Goal: Task Accomplishment & Management: Manage account settings

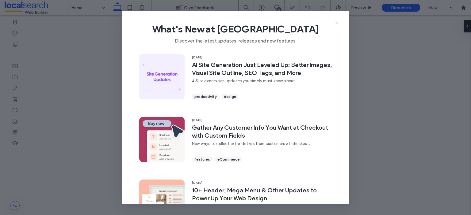
click at [336, 22] on icon at bounding box center [336, 23] width 5 height 5
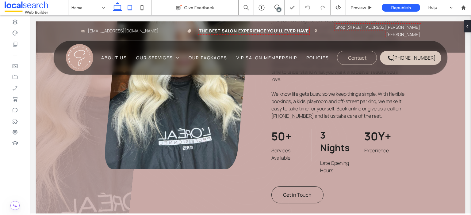
click at [131, 6] on icon at bounding box center [130, 8] width 12 height 12
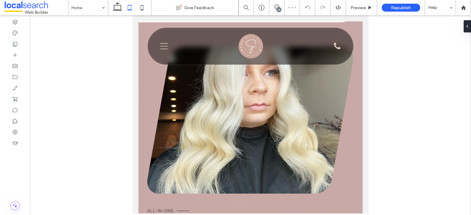
scroll to position [314, 0]
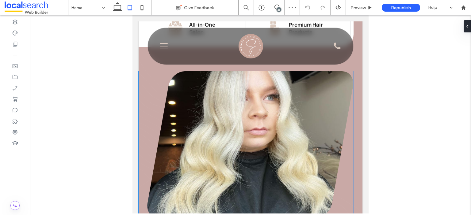
click at [312, 92] on link at bounding box center [250, 144] width 206 height 147
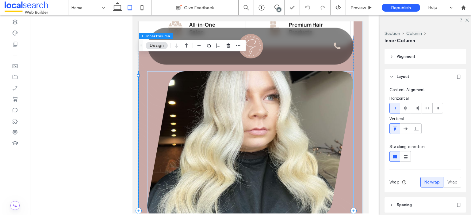
click at [273, 102] on link at bounding box center [250, 144] width 206 height 147
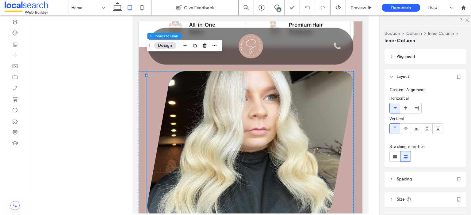
click at [324, 108] on link at bounding box center [250, 144] width 206 height 147
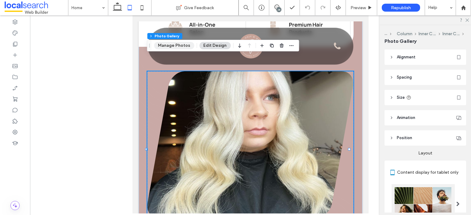
click at [183, 47] on button "Manage Photos" at bounding box center [174, 45] width 40 height 7
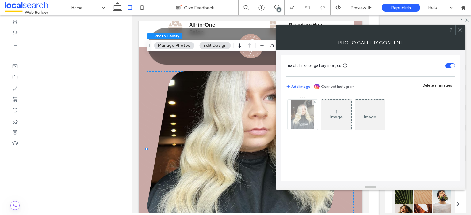
click at [307, 113] on img at bounding box center [302, 115] width 23 height 30
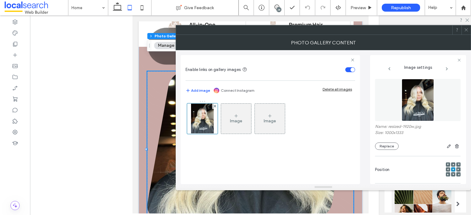
click at [452, 163] on span at bounding box center [453, 165] width 2 height 4
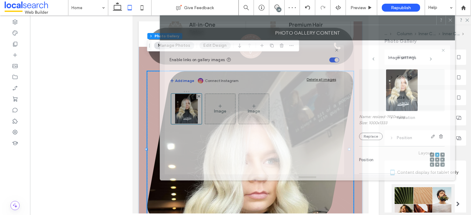
drag, startPoint x: 365, startPoint y: 32, endPoint x: 349, endPoint y: 22, distance: 18.7
click at [349, 22] on div at bounding box center [298, 20] width 276 height 9
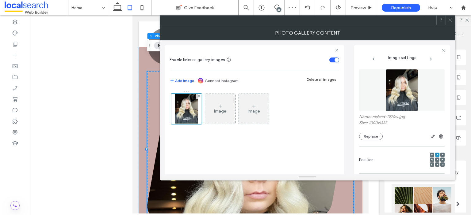
click at [435, 160] on div at bounding box center [437, 160] width 4 height 4
click at [436, 160] on icon at bounding box center [437, 160] width 2 height 2
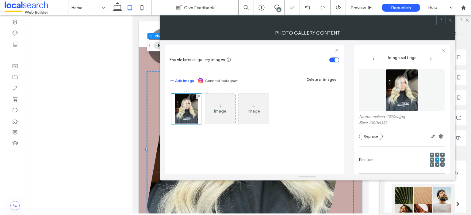
click at [450, 20] on use at bounding box center [449, 20] width 3 height 3
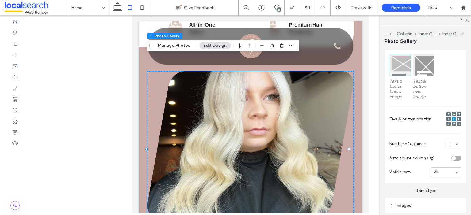
scroll to position [190, 0]
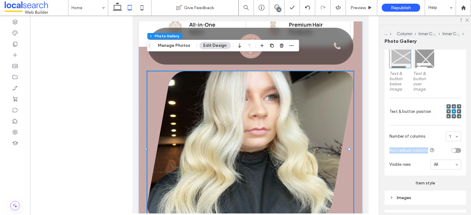
drag, startPoint x: 471, startPoint y: 134, endPoint x: 471, endPoint y: 147, distance: 13.2
click at [471, 147] on div "... Column Inner Column Inner Column Photo Gallery Alignment Spacing Set margin…" at bounding box center [424, 120] width 91 height 190
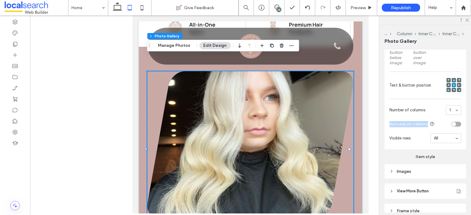
scroll to position [244, 0]
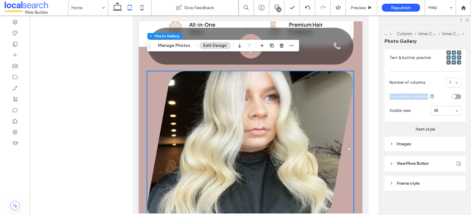
click at [433, 142] on div "Images" at bounding box center [425, 144] width 72 height 5
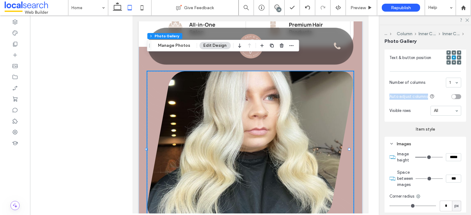
click at [446, 155] on input "*****" at bounding box center [453, 158] width 15 height 8
type input "*****"
type input "***"
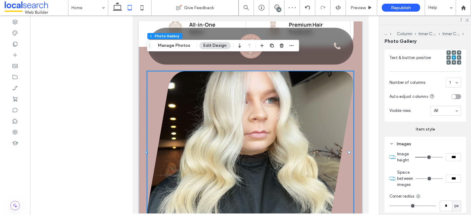
type input "*****"
type input "***"
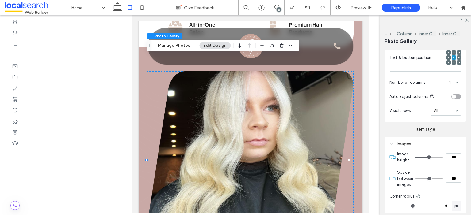
type input "*****"
type input "***"
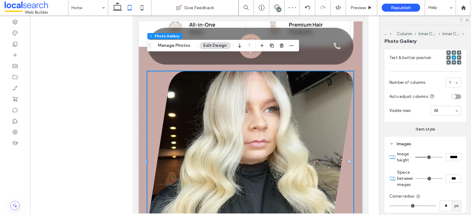
click at [382, 147] on div "... Column Inner Column Inner Column Photo Gallery Alignment Spacing Set margin…" at bounding box center [424, 120] width 91 height 190
click at [466, 20] on icon at bounding box center [467, 20] width 4 height 4
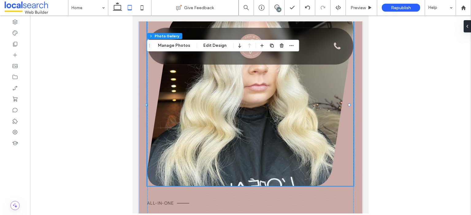
scroll to position [365, 0]
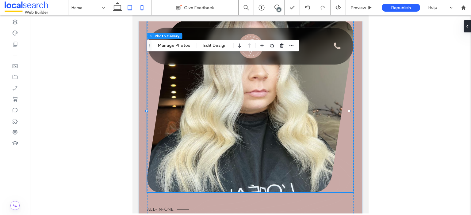
click at [143, 5] on icon at bounding box center [142, 8] width 12 height 12
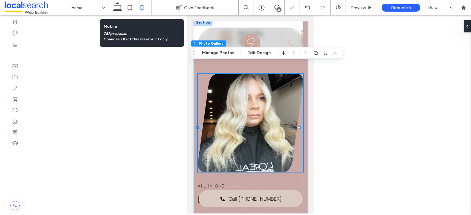
scroll to position [0, 6]
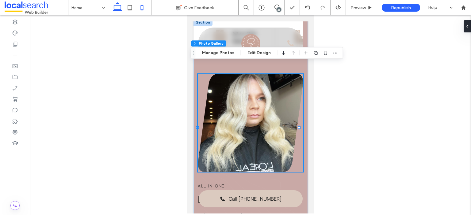
click at [113, 11] on icon at bounding box center [117, 8] width 12 height 12
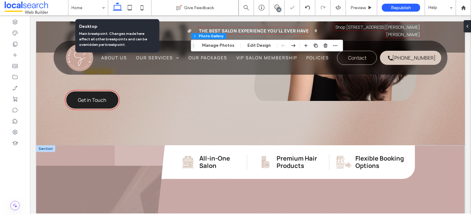
type input "**"
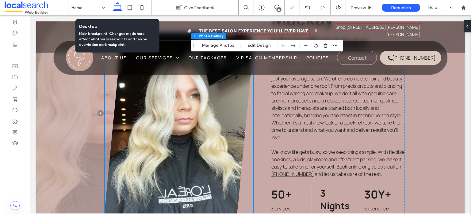
type input "**"
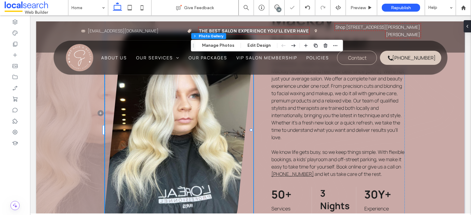
click at [364, 9] on span "Preview" at bounding box center [357, 7] width 15 height 5
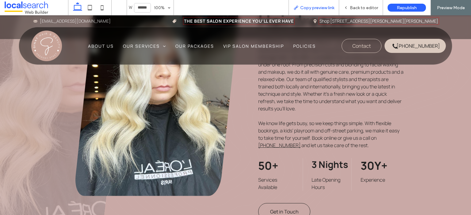
click at [321, 9] on span "Copy preview link" at bounding box center [317, 7] width 34 height 5
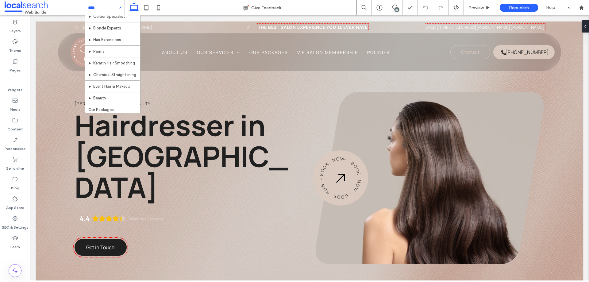
scroll to position [42, 0]
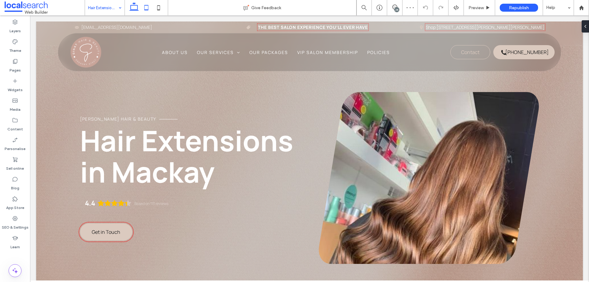
click at [147, 9] on icon at bounding box center [146, 8] width 12 height 12
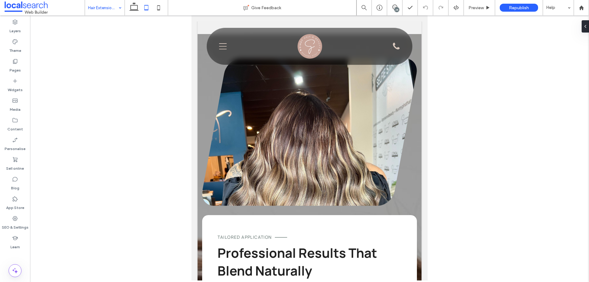
scroll to position [822, 0]
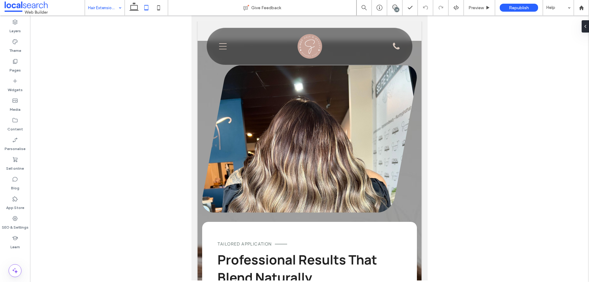
drag, startPoint x: 426, startPoint y: 44, endPoint x: 632, endPoint y: 156, distance: 233.9
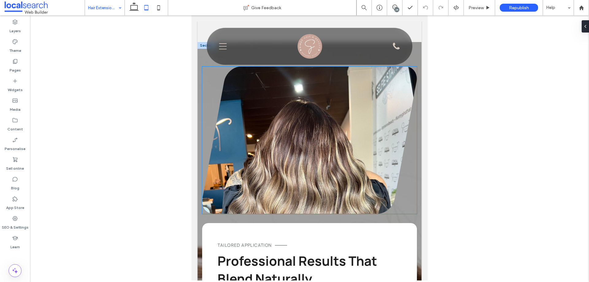
click at [383, 133] on link at bounding box center [309, 140] width 215 height 147
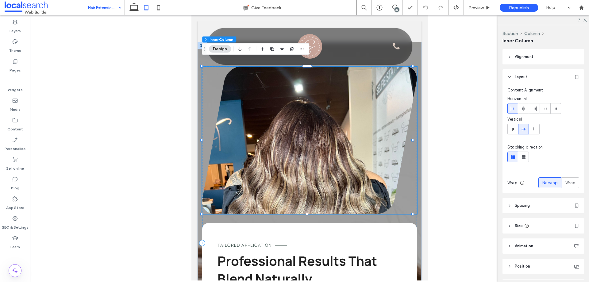
click at [354, 120] on link at bounding box center [309, 140] width 215 height 147
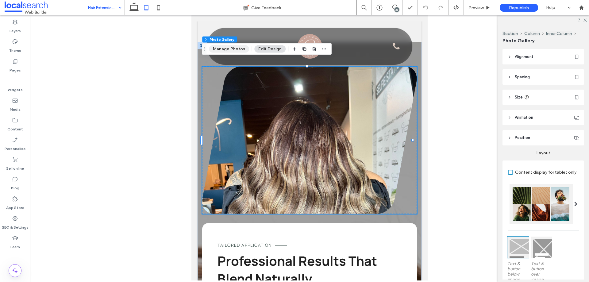
click at [235, 51] on button "Manage Photos" at bounding box center [229, 48] width 40 height 7
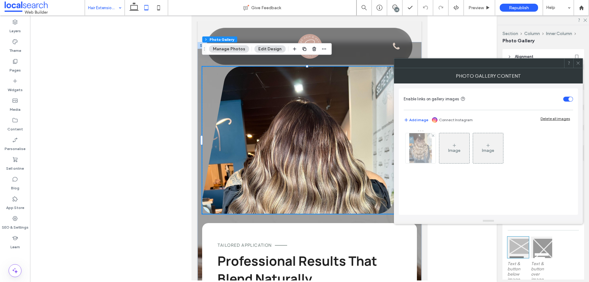
click at [418, 143] on div at bounding box center [420, 148] width 30 height 30
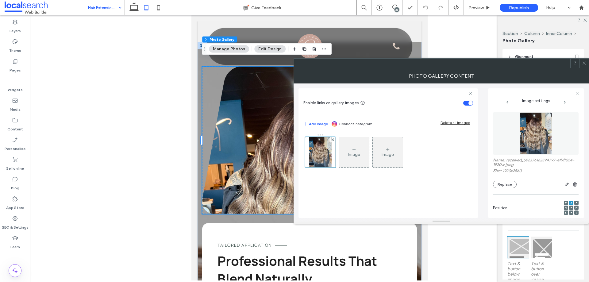
click at [570, 207] on use at bounding box center [570, 207] width 1 height 1
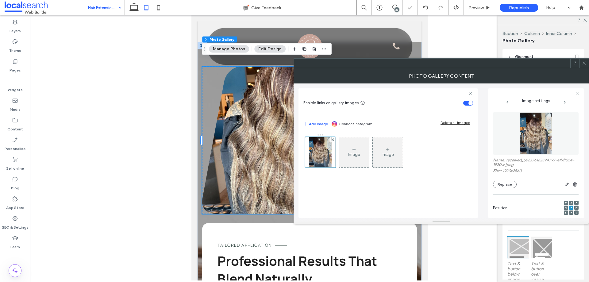
click at [583, 63] on icon at bounding box center [583, 63] width 5 height 5
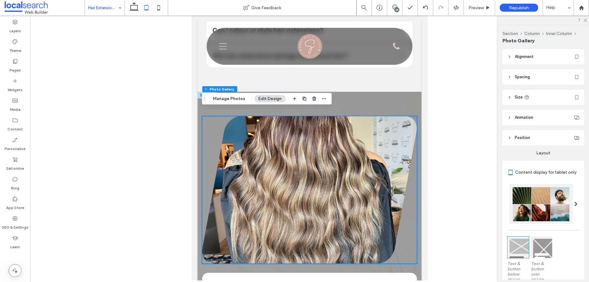
scroll to position [783, 0]
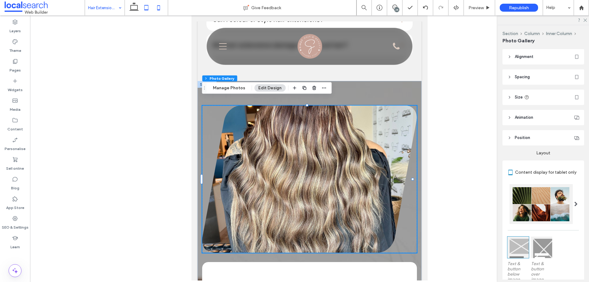
click at [159, 7] on icon at bounding box center [158, 8] width 12 height 12
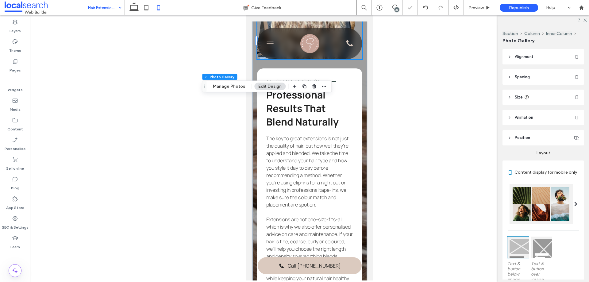
scroll to position [655, 0]
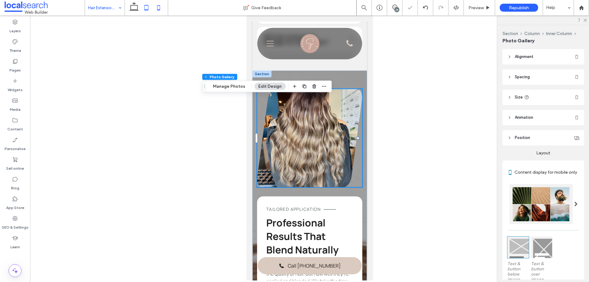
click at [146, 10] on icon at bounding box center [146, 8] width 12 height 12
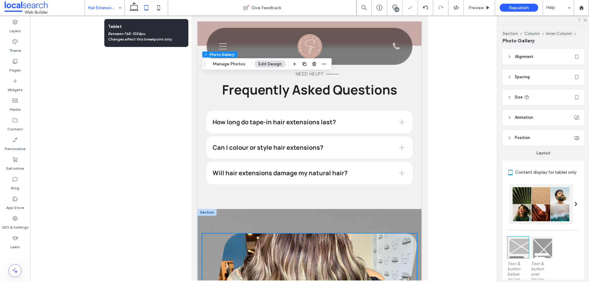
scroll to position [807, 0]
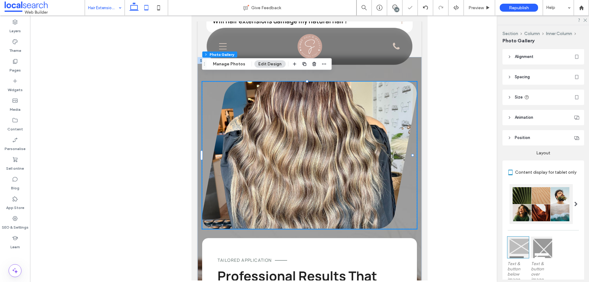
click at [133, 10] on icon at bounding box center [134, 8] width 12 height 12
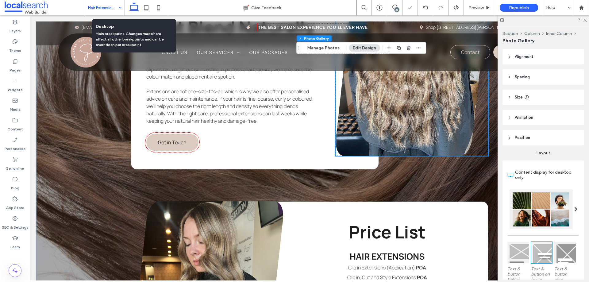
scroll to position [737, 0]
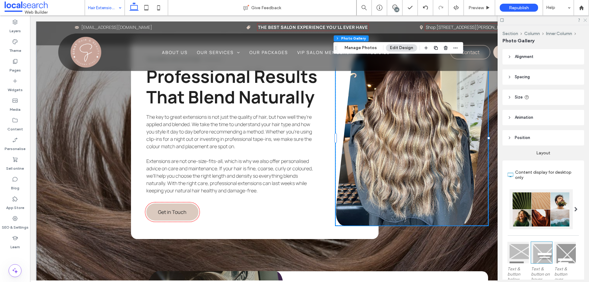
click at [585, 20] on icon at bounding box center [584, 20] width 4 height 4
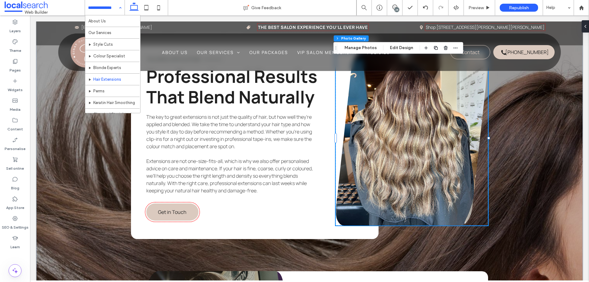
scroll to position [14, 0]
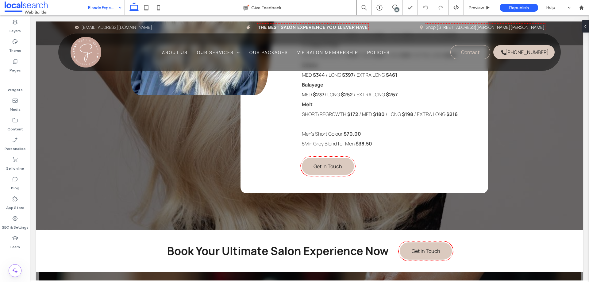
scroll to position [1302, 0]
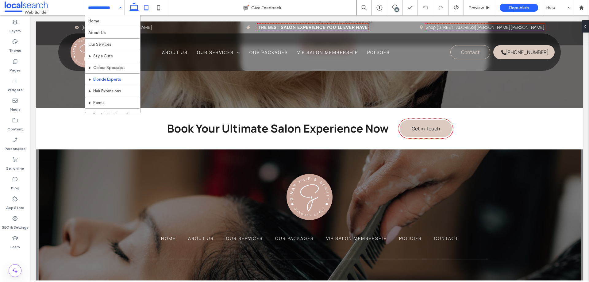
click at [144, 9] on icon at bounding box center [146, 8] width 12 height 12
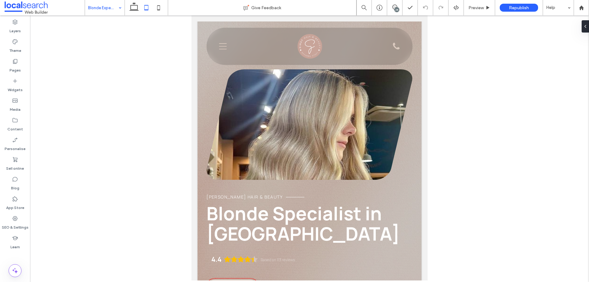
scroll to position [0, 0]
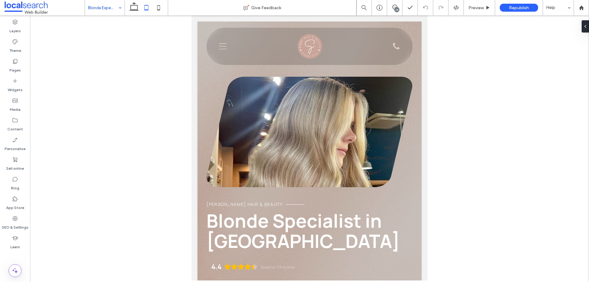
drag, startPoint x: 423, startPoint y: 222, endPoint x: 620, endPoint y: 40, distance: 268.3
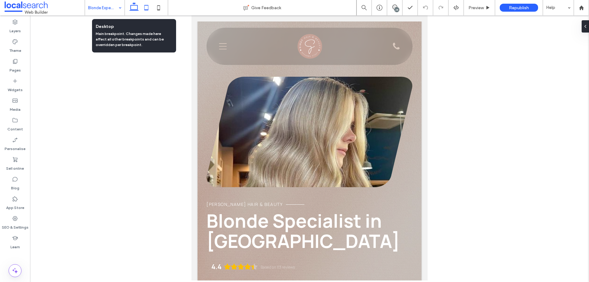
click at [134, 7] on icon at bounding box center [134, 8] width 12 height 12
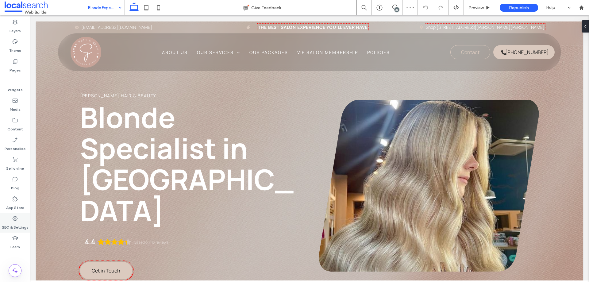
click at [12, 222] on label "SEO & Settings" at bounding box center [15, 225] width 27 height 9
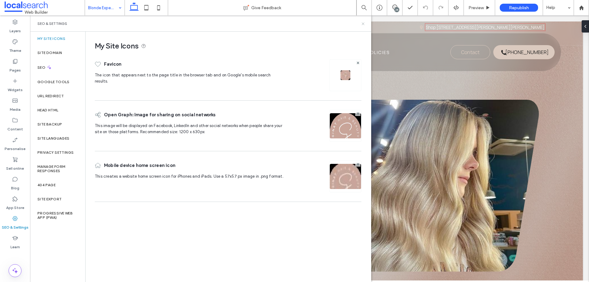
click at [362, 23] on icon at bounding box center [362, 23] width 5 height 5
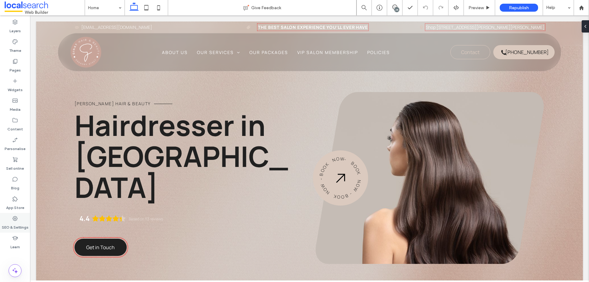
click at [18, 224] on label "SEO & Settings" at bounding box center [15, 225] width 27 height 9
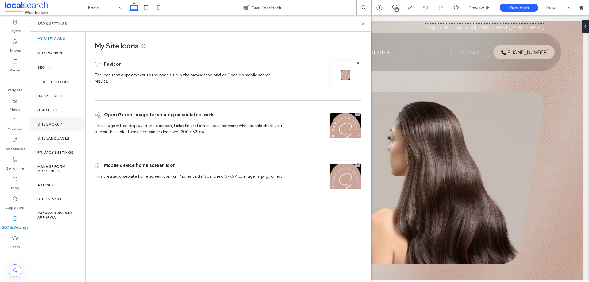
click at [60, 120] on div "Site backup" at bounding box center [57, 124] width 55 height 14
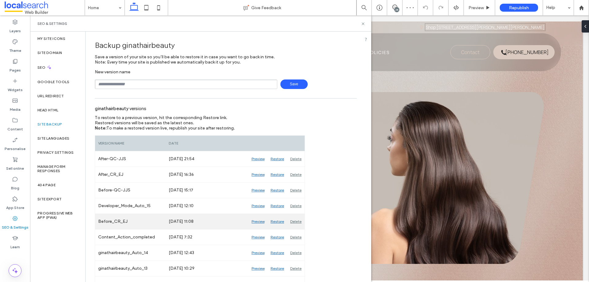
click at [260, 223] on div "Preview" at bounding box center [257, 221] width 19 height 15
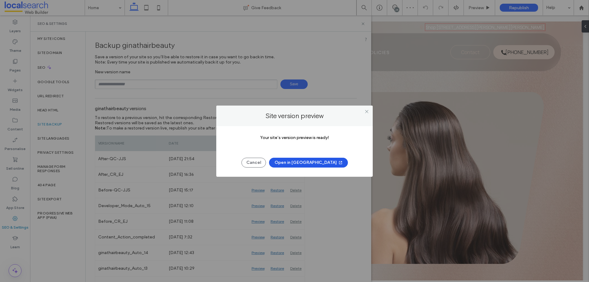
click at [306, 165] on button "Open in New Tab" at bounding box center [308, 163] width 79 height 10
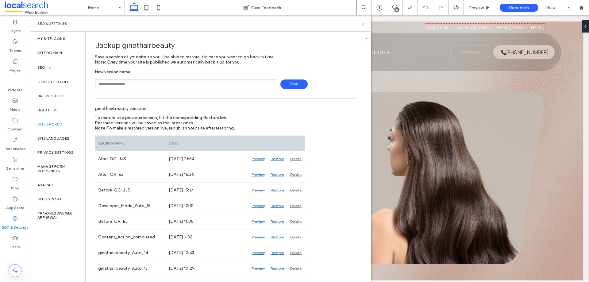
click at [363, 25] on icon at bounding box center [362, 23] width 5 height 5
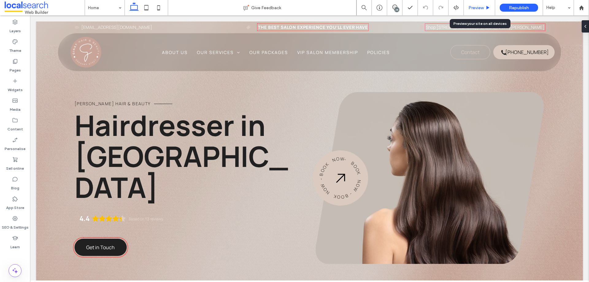
click at [483, 6] on span "Preview" at bounding box center [475, 7] width 15 height 5
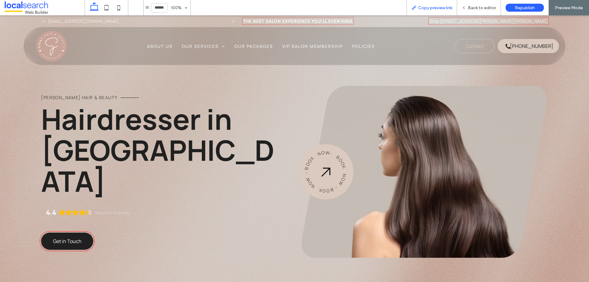
click at [447, 5] on span "Copy preview link" at bounding box center [435, 7] width 34 height 5
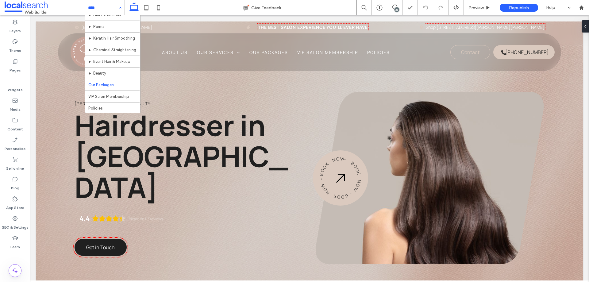
scroll to position [88, 0]
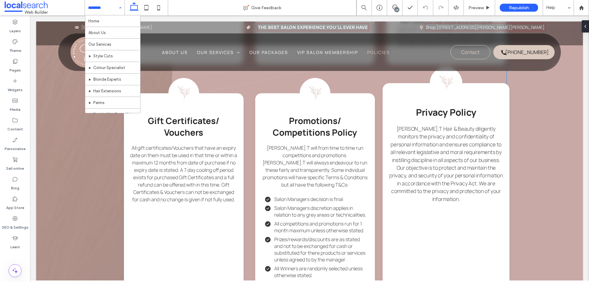
scroll to position [981, 0]
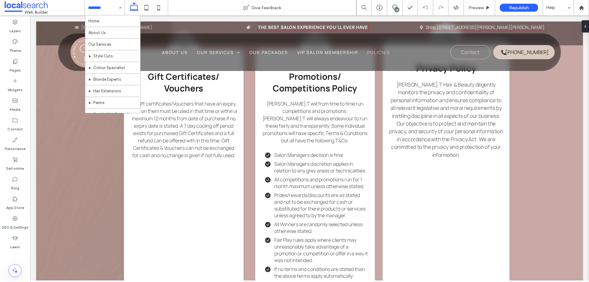
click at [446, 137] on span "Gina.T Hair & Beauty diligently monitors the privacy and confidentiality of per…" at bounding box center [445, 119] width 113 height 77
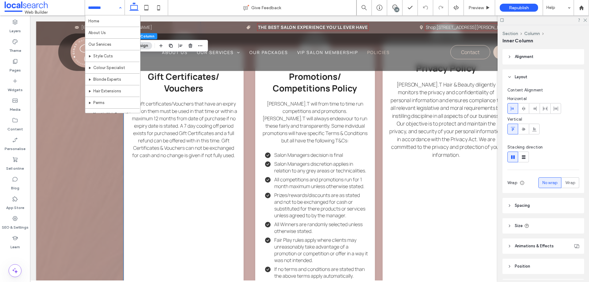
click at [420, 121] on span "Gina.T Hair & Beauty diligently monitors the privacy and confidentiality of per…" at bounding box center [445, 119] width 113 height 77
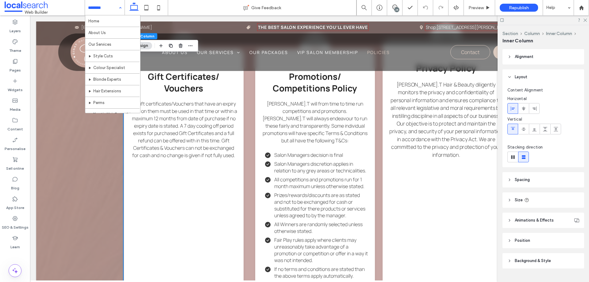
click at [434, 124] on span "Gina.T Hair & Beauty diligently monitors the privacy and confidentiality of per…" at bounding box center [445, 119] width 113 height 77
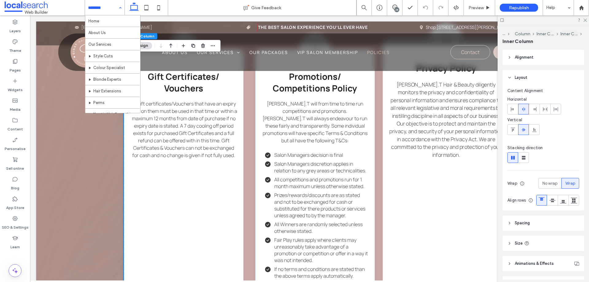
click at [437, 112] on span "Gina.T Hair & Beauty diligently monitors the privacy and confidentiality of per…" at bounding box center [445, 119] width 113 height 77
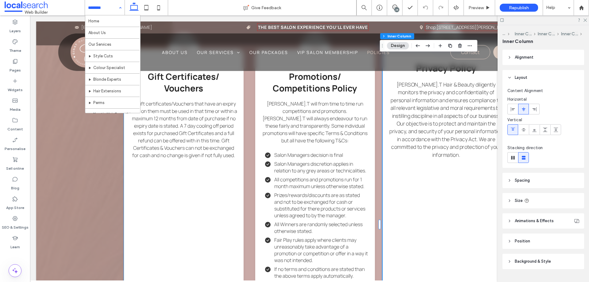
click at [433, 123] on span "Gina.T Hair & Beauty diligently monitors the privacy and confidentiality of per…" at bounding box center [445, 119] width 113 height 77
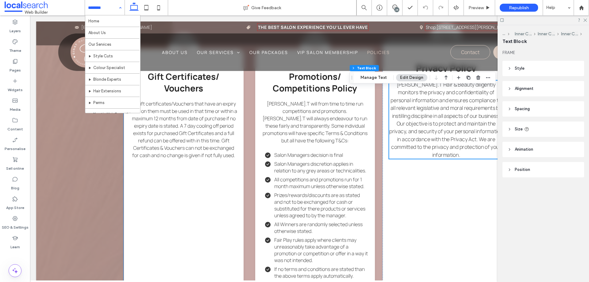
click at [427, 123] on span "Gina.T Hair & Beauty diligently monitors the privacy and confidentiality of per…" at bounding box center [445, 119] width 113 height 77
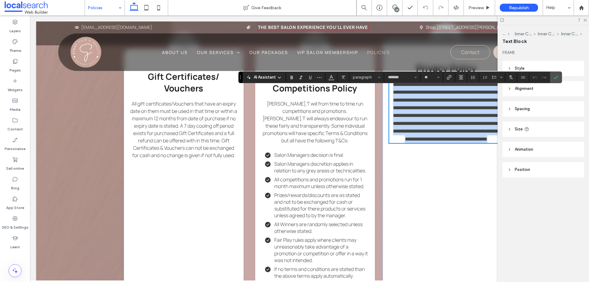
click at [467, 143] on p "**********" at bounding box center [446, 111] width 114 height 63
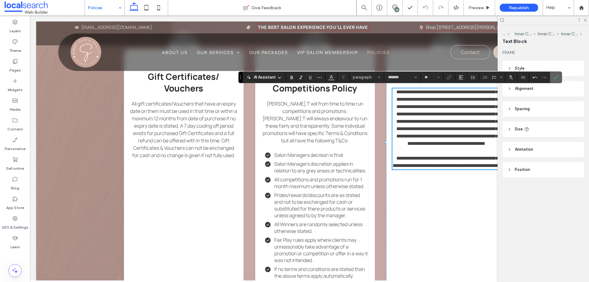
click at [553, 78] on icon "Confirm" at bounding box center [555, 77] width 5 height 5
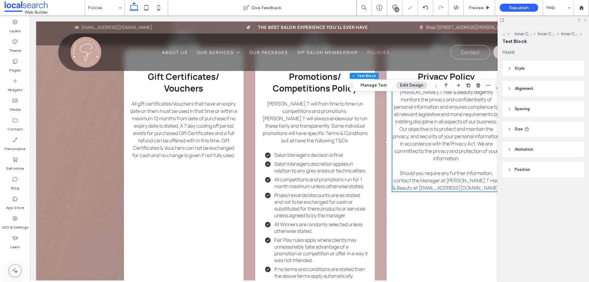
click at [585, 21] on icon at bounding box center [584, 20] width 4 height 4
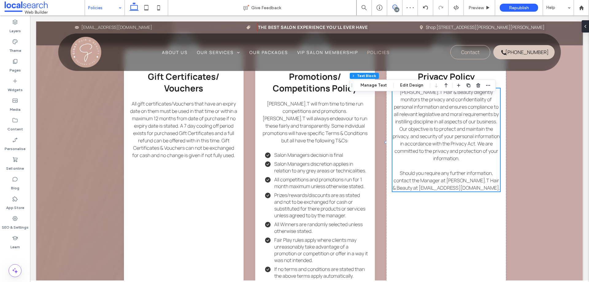
click at [398, 7] on span at bounding box center [394, 7] width 15 height 5
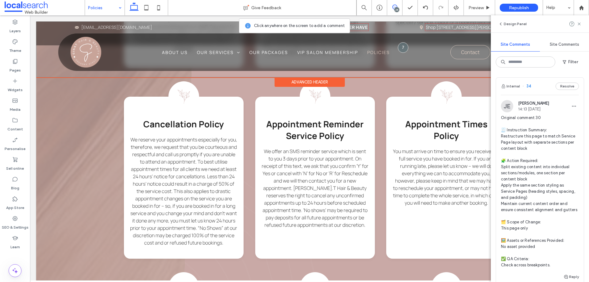
scroll to position [368, 0]
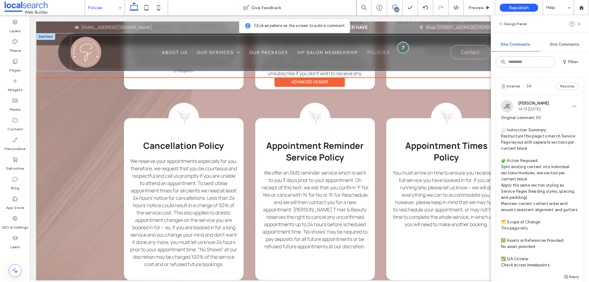
click at [401, 45] on div at bounding box center [402, 47] width 11 height 11
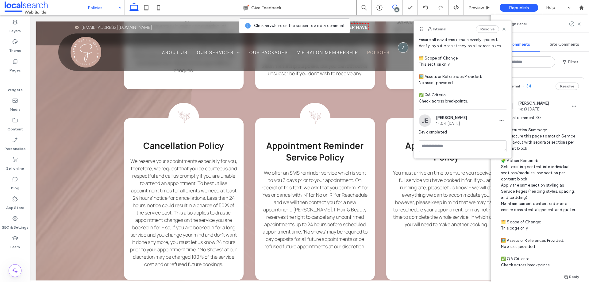
scroll to position [0, 0]
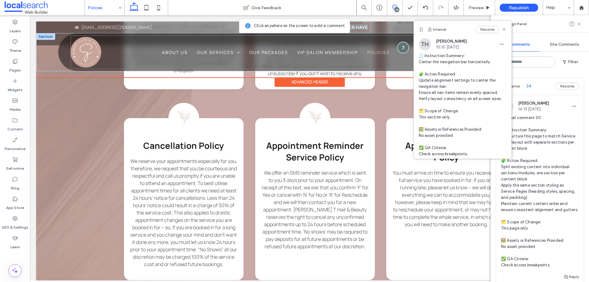
click at [401, 48] on div at bounding box center [402, 47] width 11 height 11
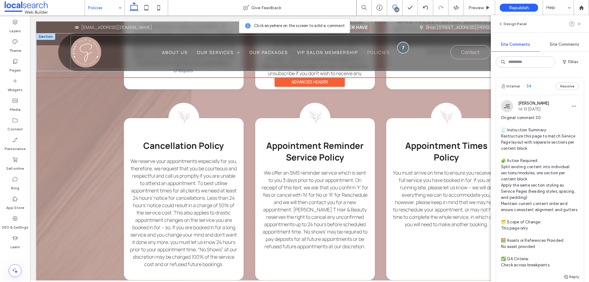
click at [401, 48] on div at bounding box center [402, 47] width 11 height 11
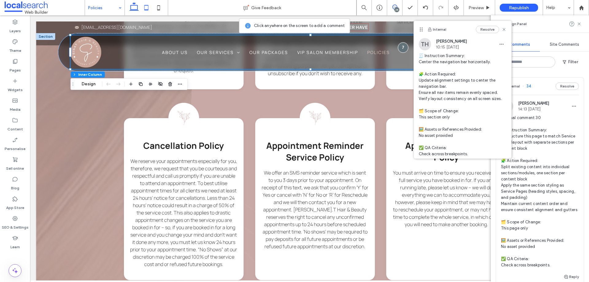
click at [145, 7] on icon at bounding box center [146, 8] width 12 height 12
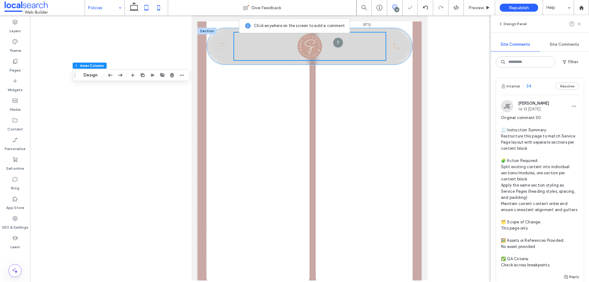
scroll to position [66, 0]
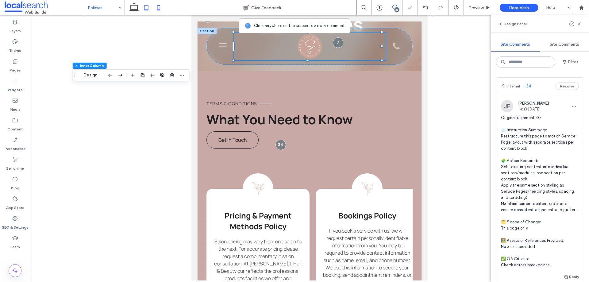
click at [162, 7] on icon at bounding box center [158, 8] width 12 height 12
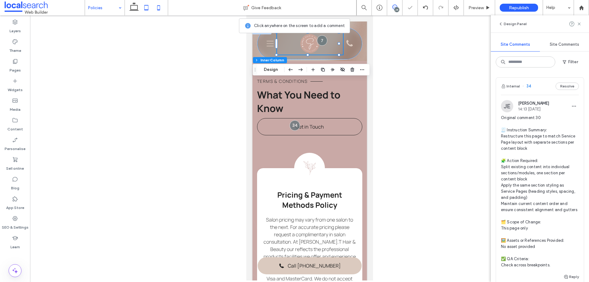
click at [146, 9] on icon at bounding box center [146, 8] width 12 height 12
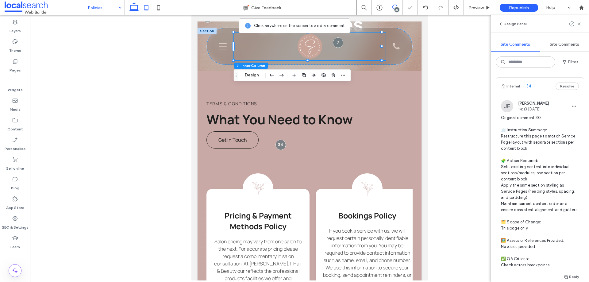
click at [134, 6] on icon at bounding box center [134, 8] width 12 height 12
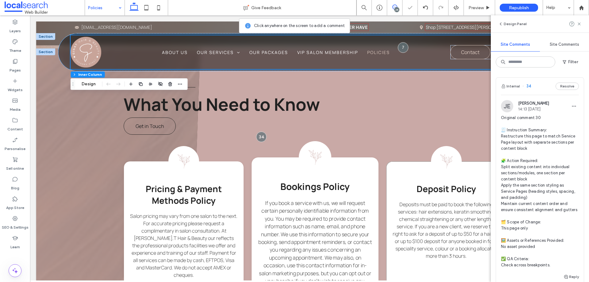
scroll to position [188, 0]
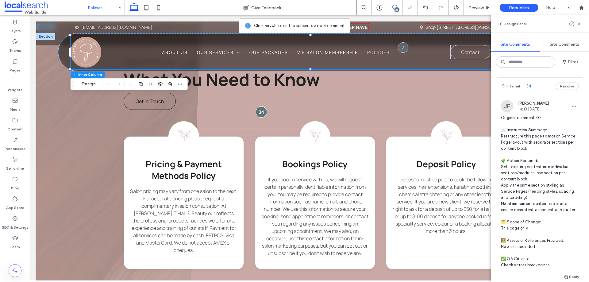
click at [260, 112] on div at bounding box center [260, 111] width 11 height 11
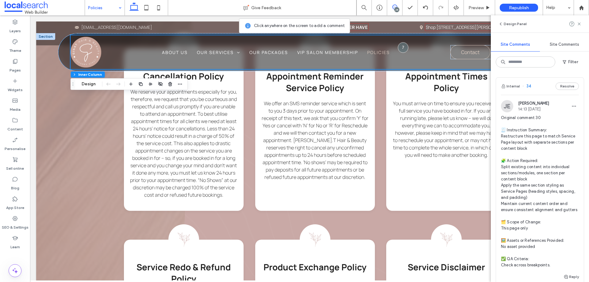
scroll to position [433, 0]
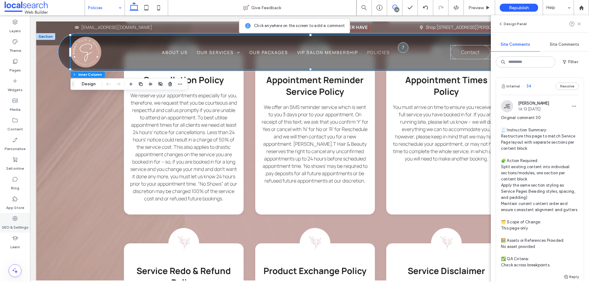
click at [20, 217] on div "SEO & Settings" at bounding box center [15, 223] width 30 height 20
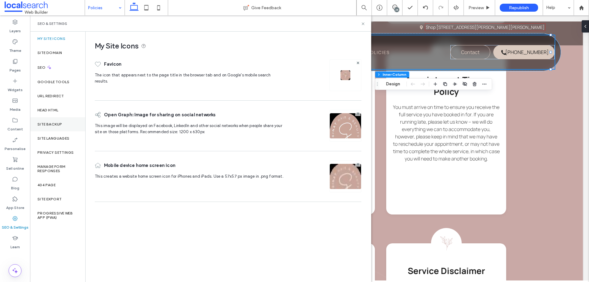
click at [64, 124] on div "Site backup" at bounding box center [57, 124] width 55 height 14
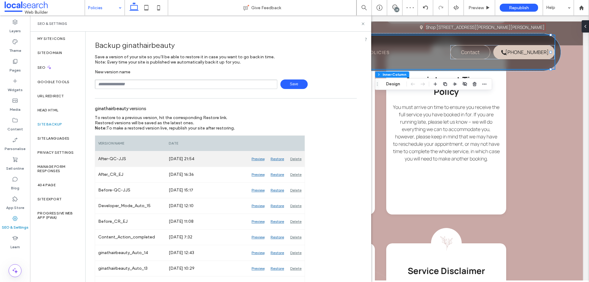
click at [296, 156] on div "Delete" at bounding box center [295, 158] width 17 height 15
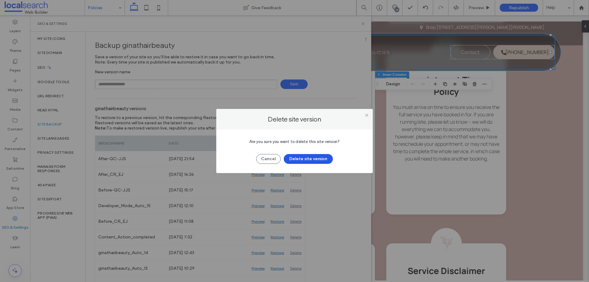
click at [327, 156] on button "Delete site version" at bounding box center [308, 159] width 49 height 10
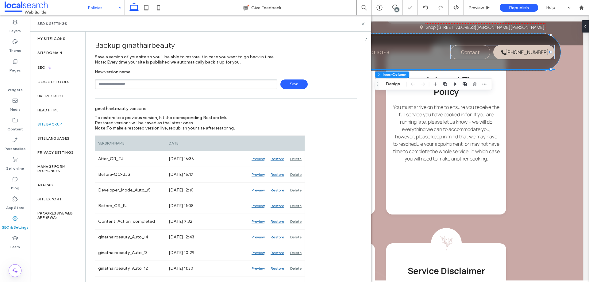
click at [350, 21] on div "SEO & Settings" at bounding box center [200, 23] width 341 height 16
click at [363, 24] on icon at bounding box center [362, 23] width 5 height 5
